Goal: Task Accomplishment & Management: Manage account settings

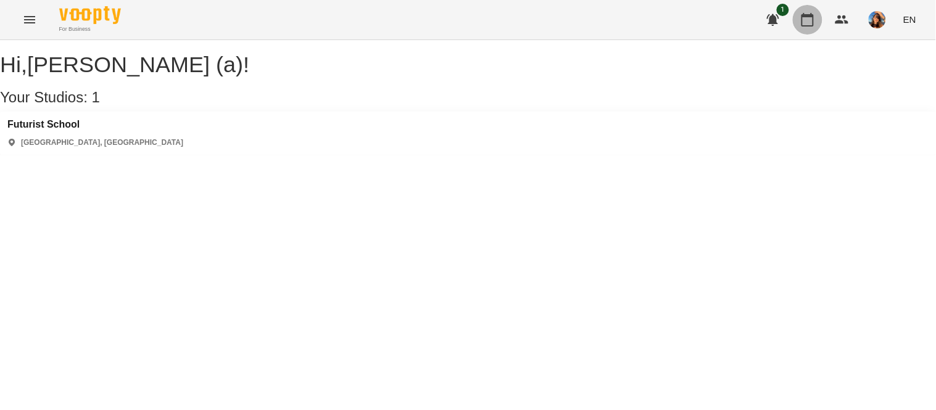
click at [804, 20] on icon "button" at bounding box center [807, 19] width 15 height 15
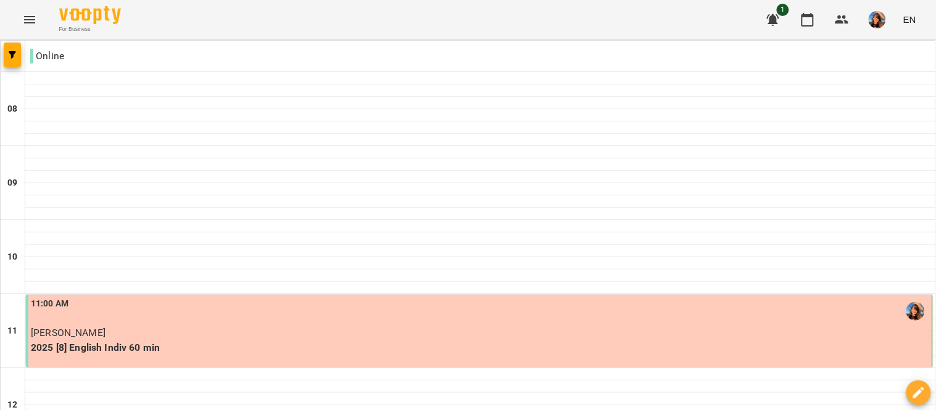
scroll to position [163, 0]
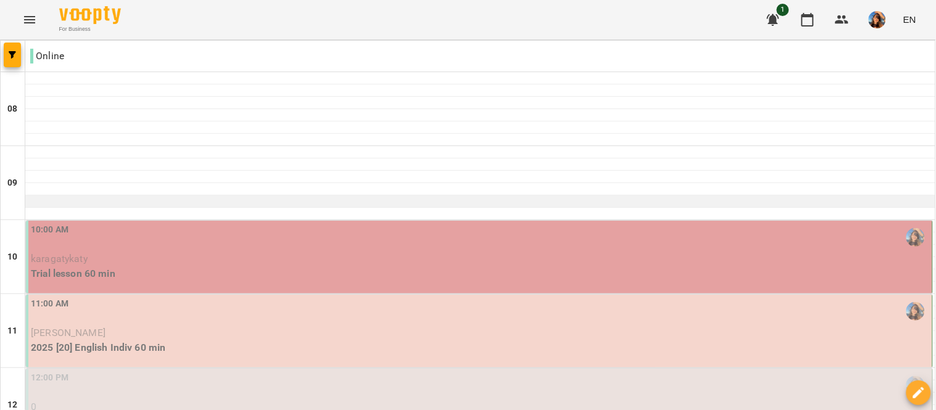
scroll to position [96, 0]
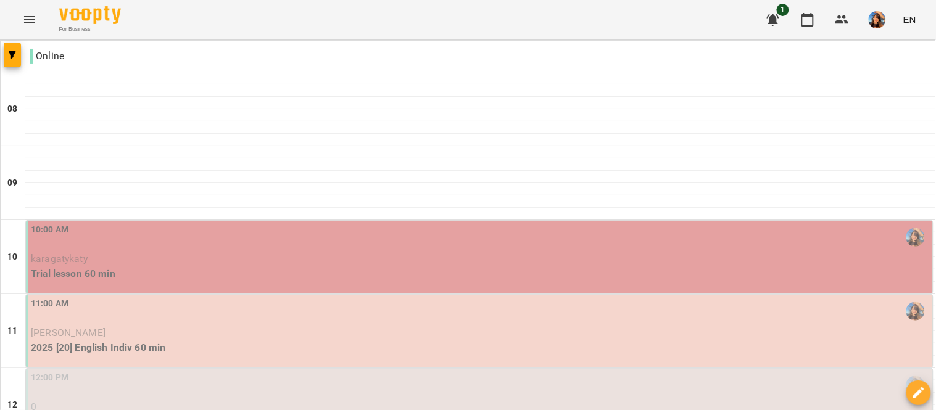
click at [133, 252] on p "karagatykaty" at bounding box center [480, 259] width 899 height 15
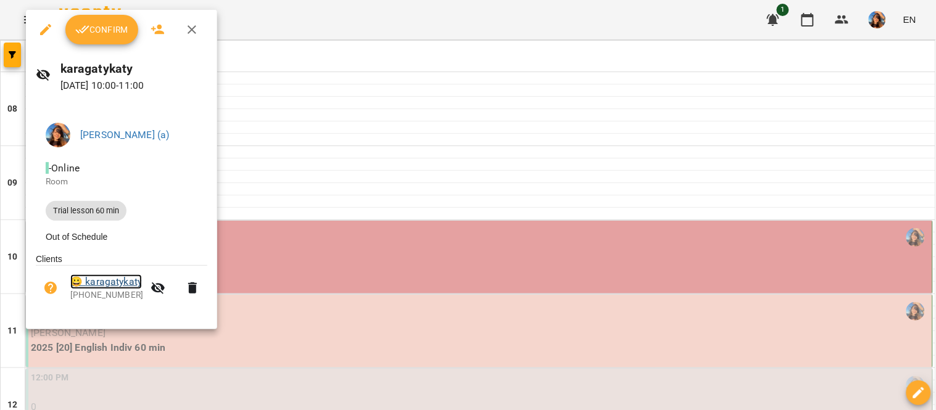
click at [114, 281] on link "😀 karagatykaty" at bounding box center [106, 281] width 72 height 15
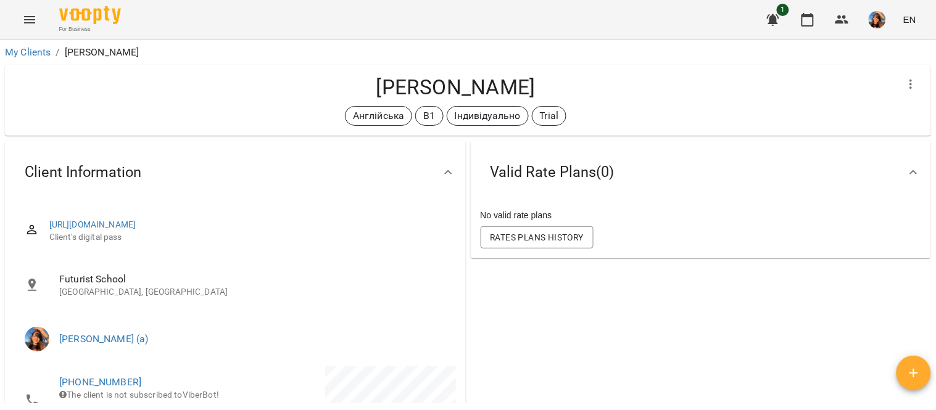
drag, startPoint x: 579, startPoint y: 82, endPoint x: 341, endPoint y: 85, distance: 237.5
click at [341, 85] on h4 "[PERSON_NAME]" at bounding box center [455, 87] width 881 height 25
copy h4 "[PERSON_NAME]"
click at [814, 15] on icon "button" at bounding box center [807, 20] width 12 height 14
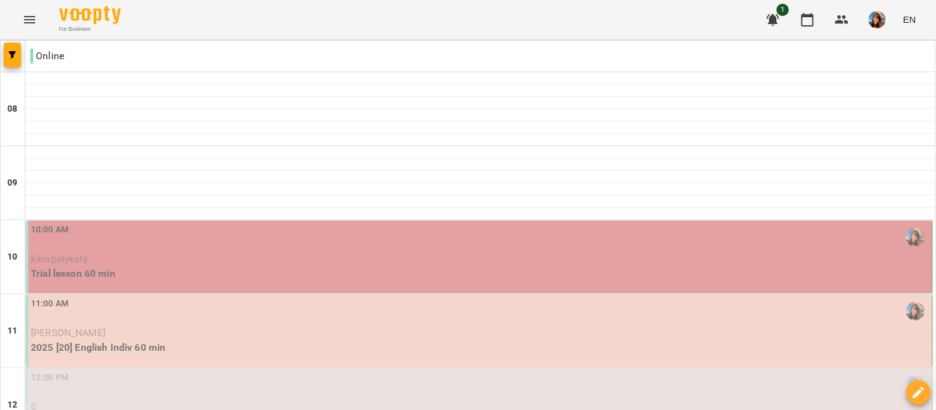
scroll to position [236, 0]
click at [306, 400] on p "0" at bounding box center [480, 407] width 899 height 15
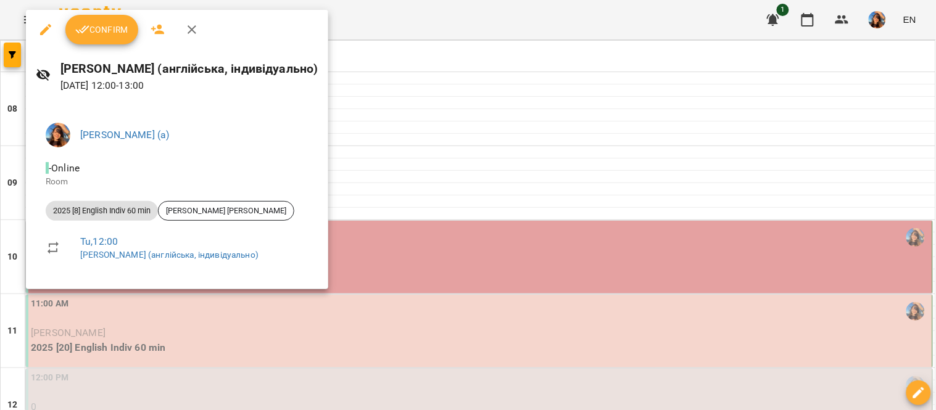
click at [450, 57] on div at bounding box center [468, 205] width 936 height 410
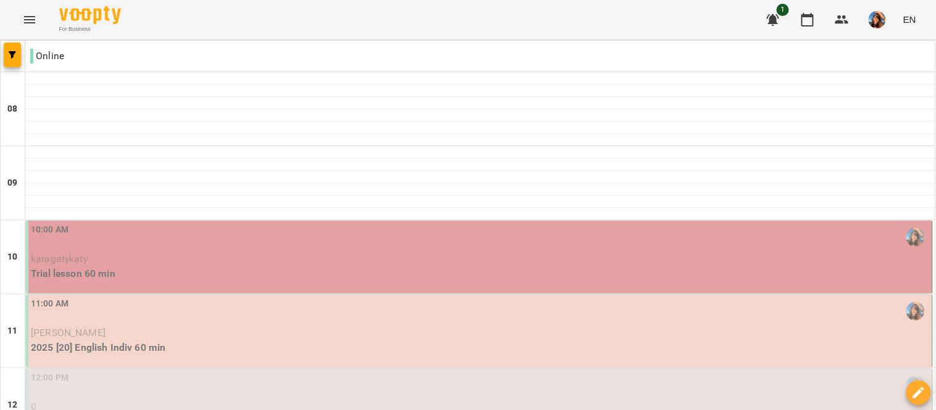
click at [199, 371] on div "12:00 PM" at bounding box center [480, 385] width 899 height 28
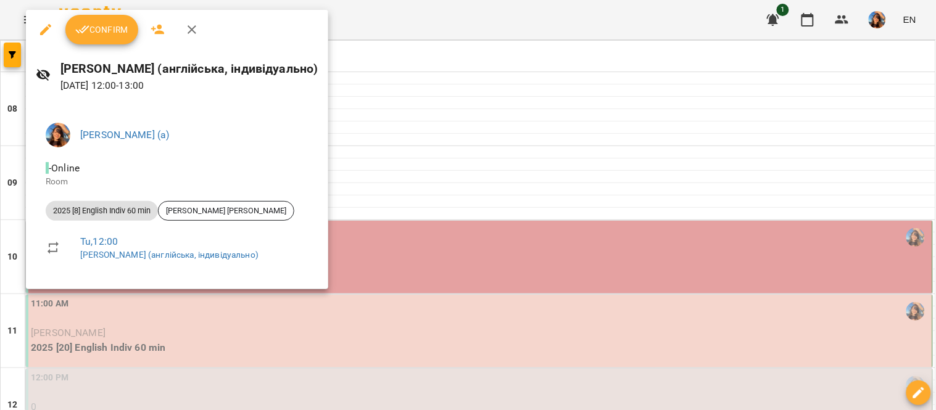
click at [461, 23] on div at bounding box center [468, 205] width 936 height 410
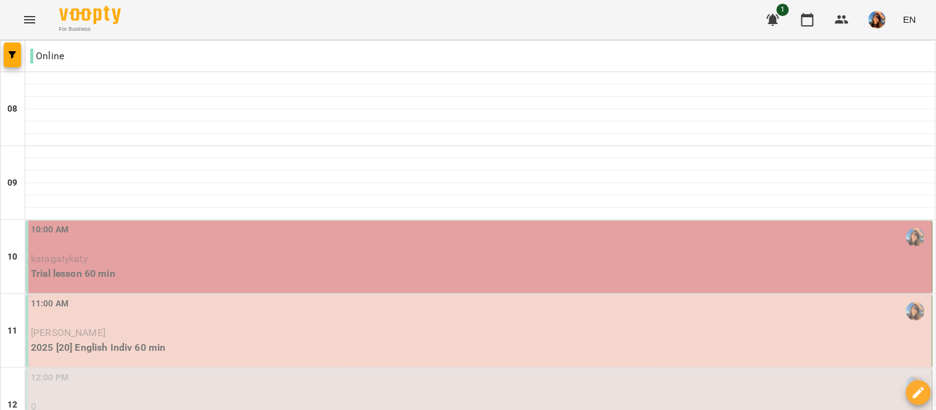
scroll to position [165, 0]
